Goal: Task Accomplishment & Management: Complete application form

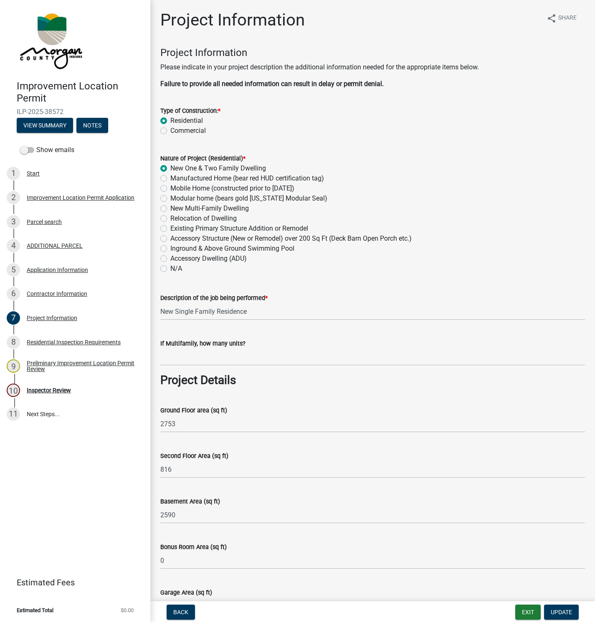
scroll to position [2006, 0]
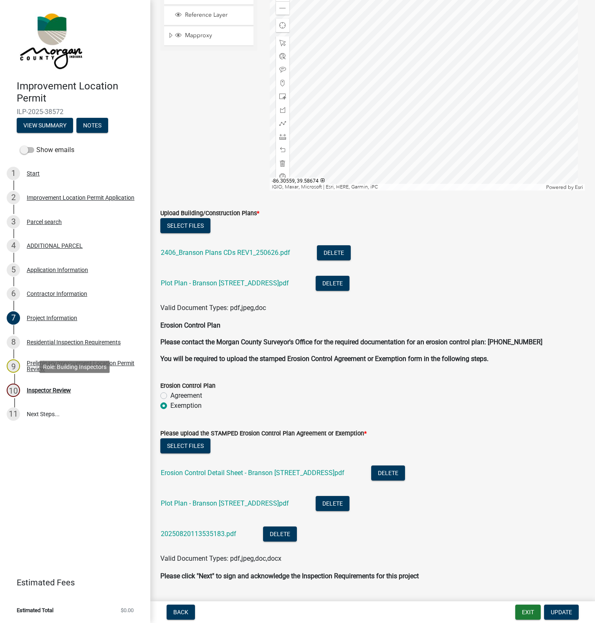
click at [47, 392] on div "Inspector Review" at bounding box center [49, 390] width 44 height 6
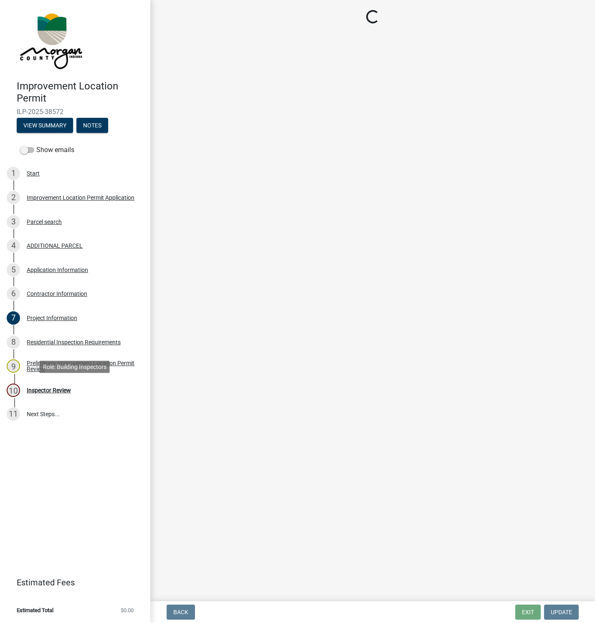
scroll to position [0, 0]
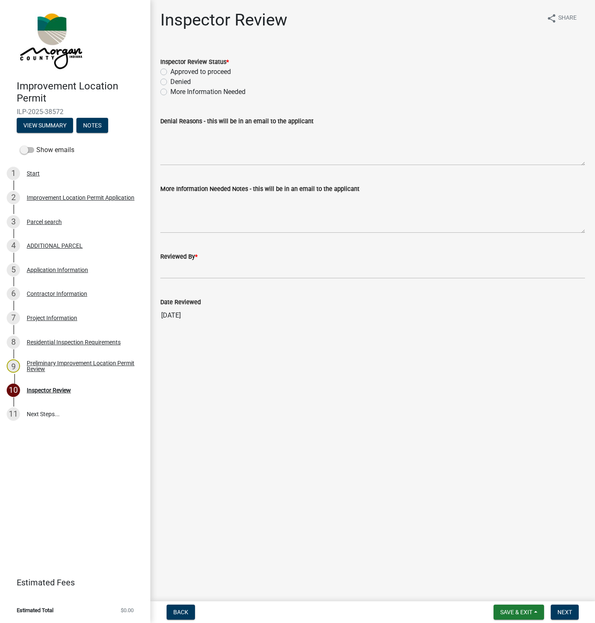
click at [170, 72] on label "Approved to proceed" at bounding box center [200, 72] width 61 height 10
click at [170, 72] on input "Approved to proceed" at bounding box center [172, 69] width 5 height 5
radio input "true"
click at [169, 281] on wm-data-entity-input "Reviewed By *" at bounding box center [372, 263] width 425 height 46
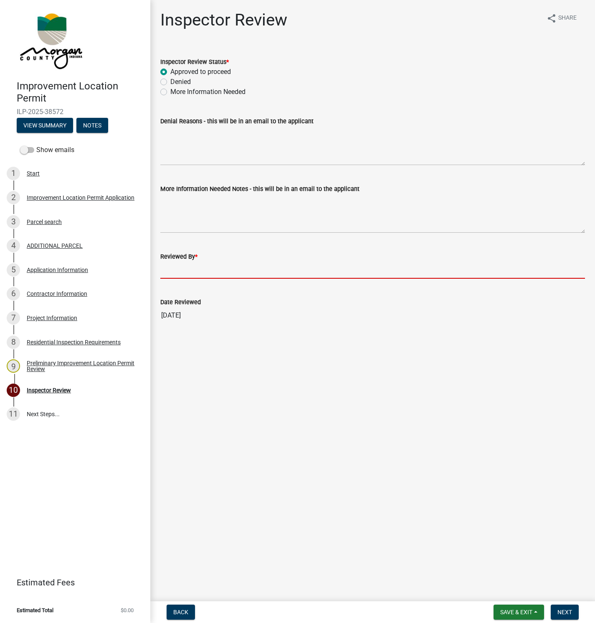
click at [170, 268] on input "Reviewed By *" at bounding box center [372, 270] width 425 height 17
type input "[PERSON_NAME]"
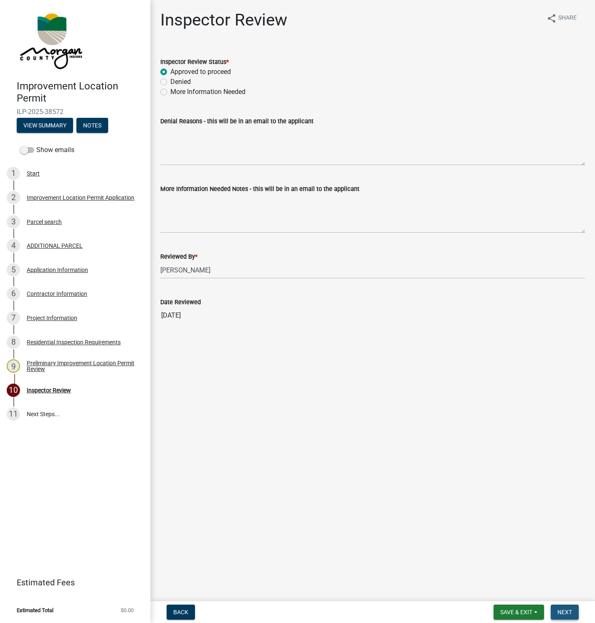
click at [568, 612] on span "Next" at bounding box center [565, 612] width 15 height 7
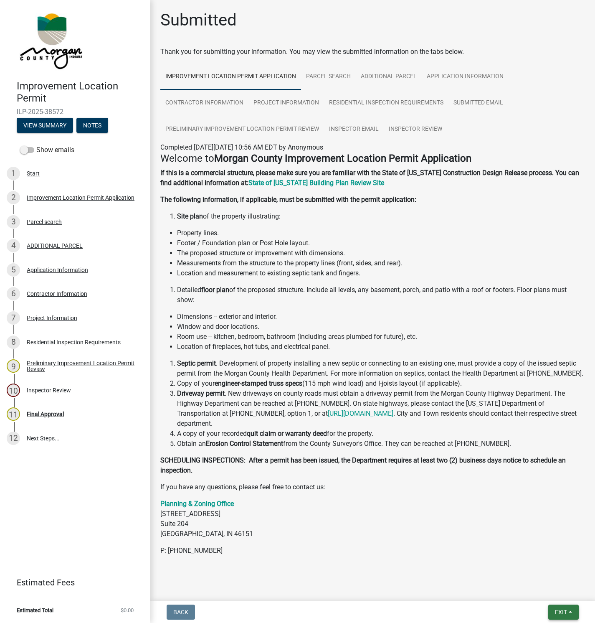
click at [561, 613] on span "Exit" at bounding box center [561, 612] width 12 height 7
drag, startPoint x: 552, startPoint y: 589, endPoint x: 538, endPoint y: 572, distance: 22.0
click at [551, 588] on button "Save & Exit" at bounding box center [545, 591] width 67 height 20
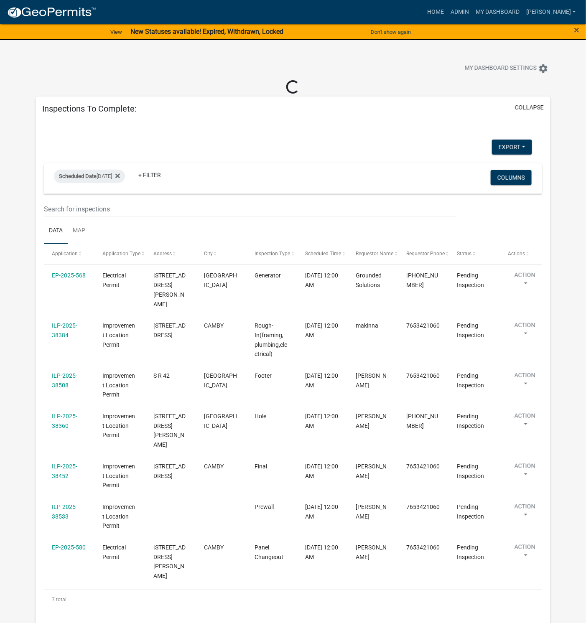
select select "1: 25"
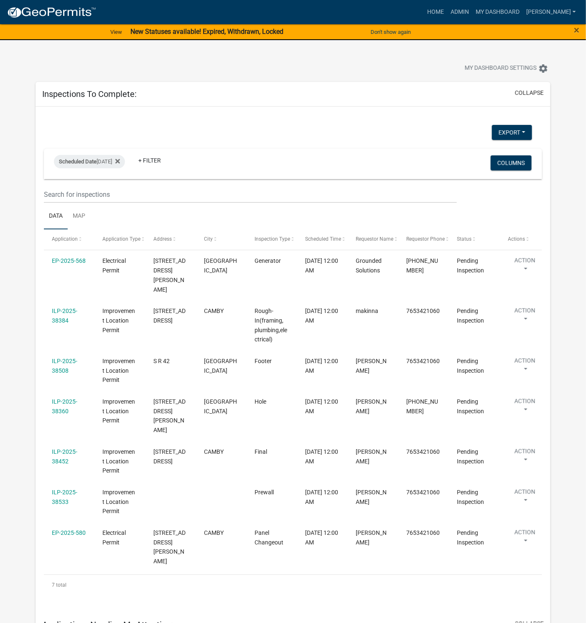
click at [60, 361] on link "ILP-2025-38508" at bounding box center [64, 366] width 25 height 16
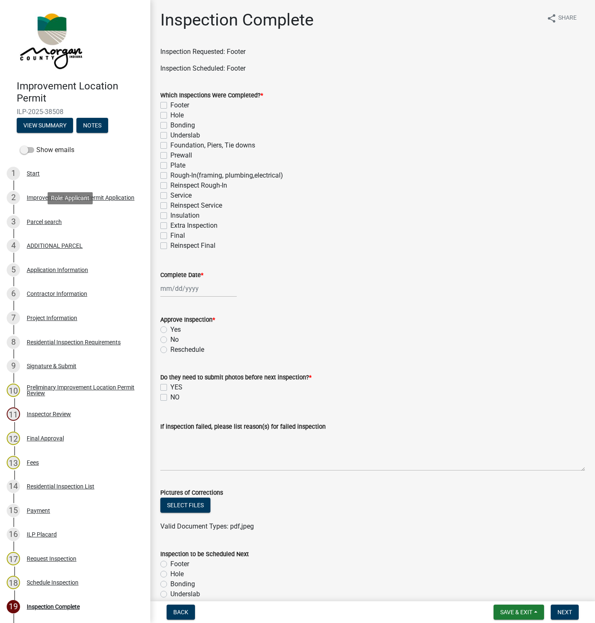
click at [48, 219] on div "Parcel search" at bounding box center [44, 222] width 35 height 6
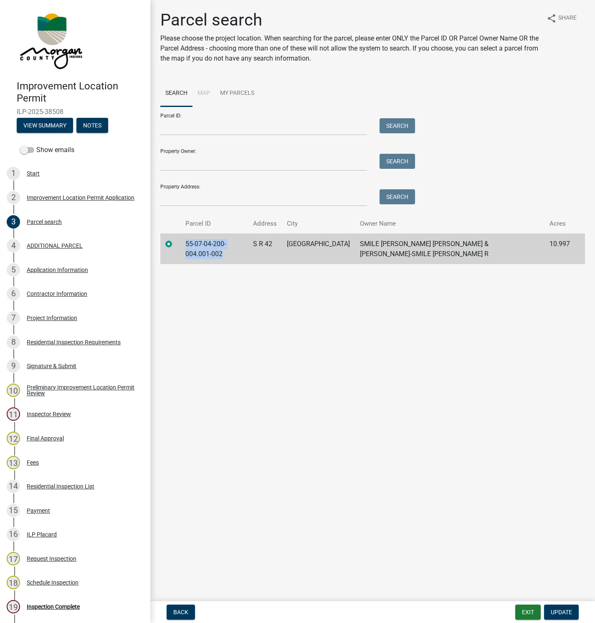
drag, startPoint x: 266, startPoint y: 242, endPoint x: 184, endPoint y: 248, distance: 81.7
click at [184, 248] on td "55-07-04-200-004.001-002" at bounding box center [215, 249] width 68 height 31
copy td "55-07-04-200-004.001-002"
